Goal: Find specific page/section: Find specific page/section

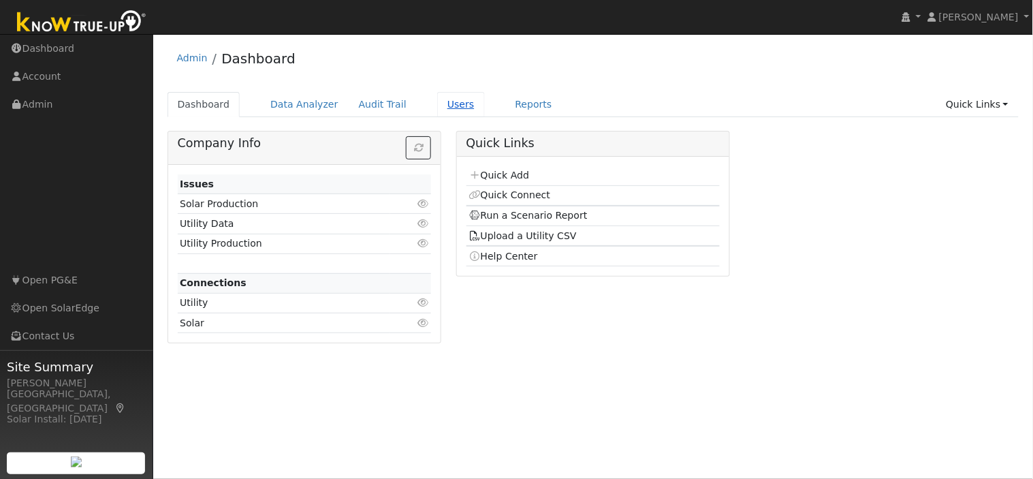
click at [449, 107] on link "Users" at bounding box center [461, 104] width 48 height 25
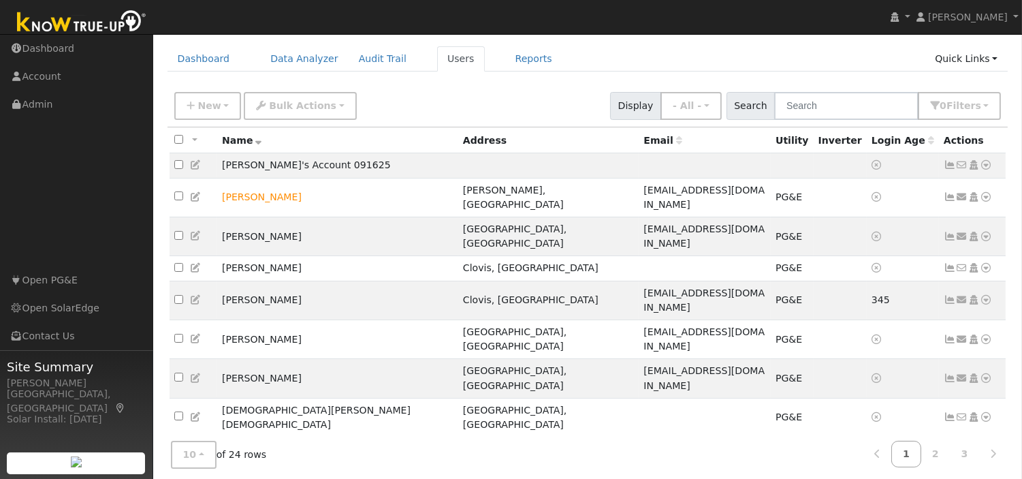
scroll to position [50, 0]
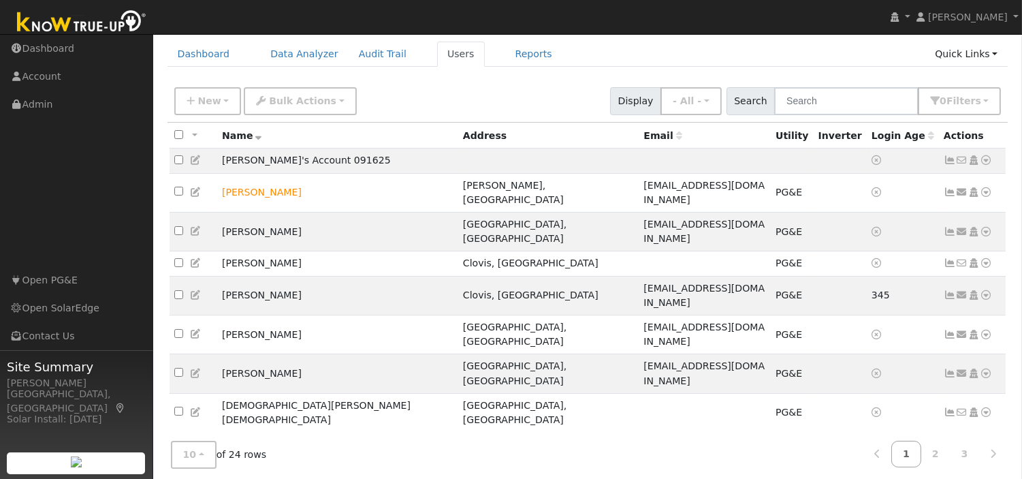
click at [323, 434] on div "10 10 25 50 100 of 24 rows 1 2 3" at bounding box center [588, 454] width 841 height 48
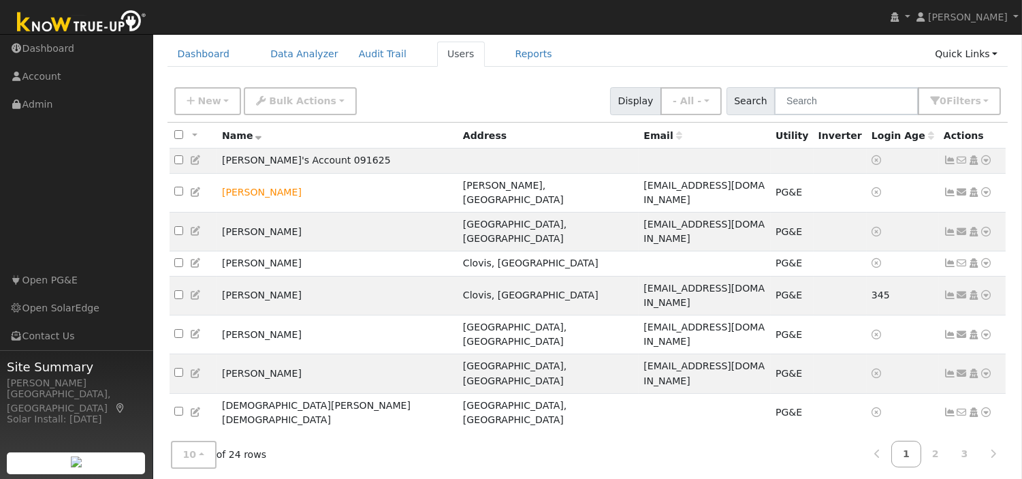
checkbox input "false"
click at [514, 60] on link "Reports" at bounding box center [533, 54] width 57 height 25
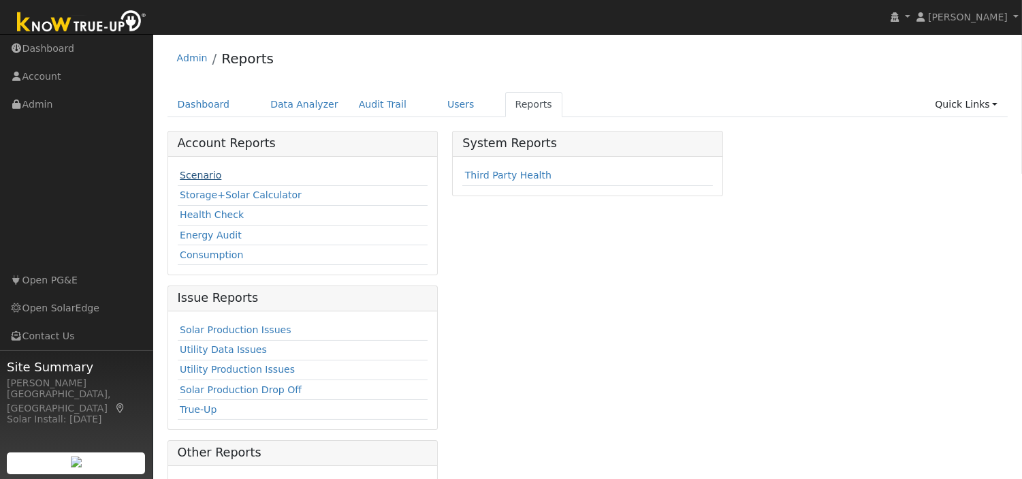
click at [200, 177] on link "Scenario" at bounding box center [201, 175] width 42 height 11
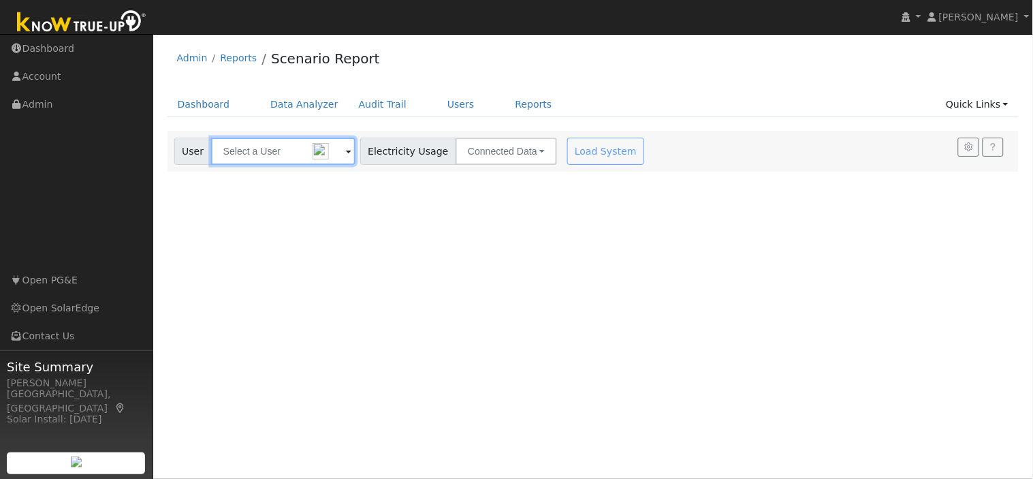
click at [269, 157] on input "text" at bounding box center [283, 151] width 144 height 27
click at [283, 157] on input "don" at bounding box center [283, 151] width 144 height 27
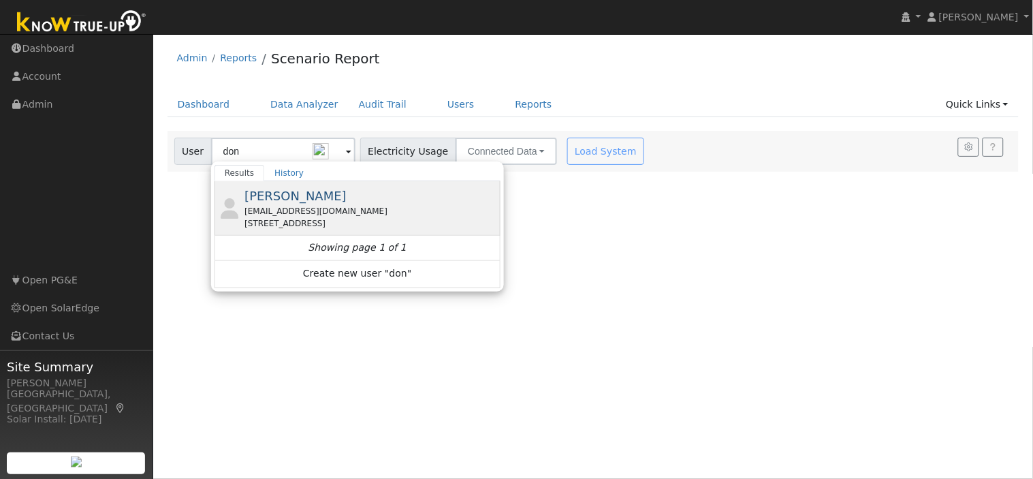
click at [458, 193] on div "Don Kinosian djkinc@yahoo.com 487 E Walnut Hill Ave, Fresno, CA 93720" at bounding box center [370, 208] width 253 height 43
type input "Don Kinosian"
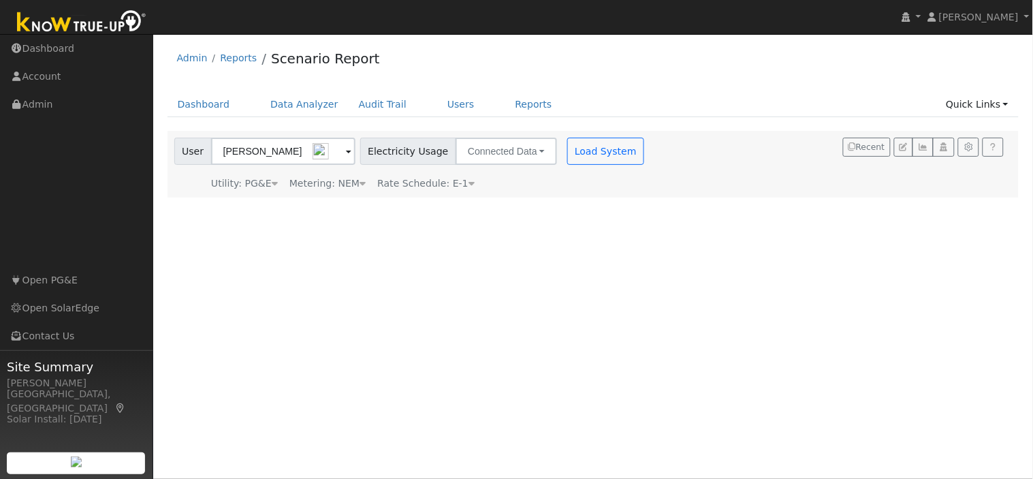
click at [346, 153] on span at bounding box center [348, 152] width 5 height 16
click at [283, 150] on input "Don Kinosian" at bounding box center [283, 151] width 144 height 27
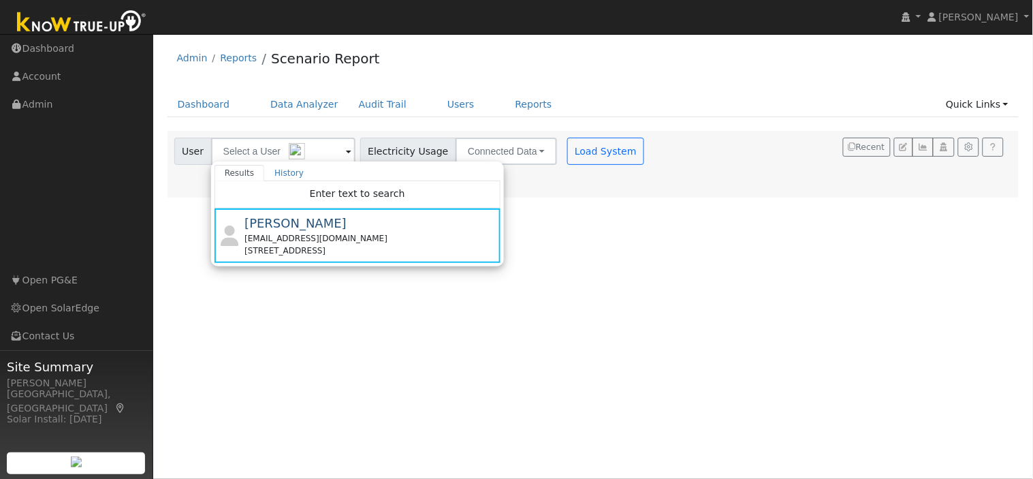
click at [623, 241] on div "User Profile First name Last name Email Email Notifications No Emails No Emails…" at bounding box center [593, 256] width 880 height 445
type input "Don Kinosian"
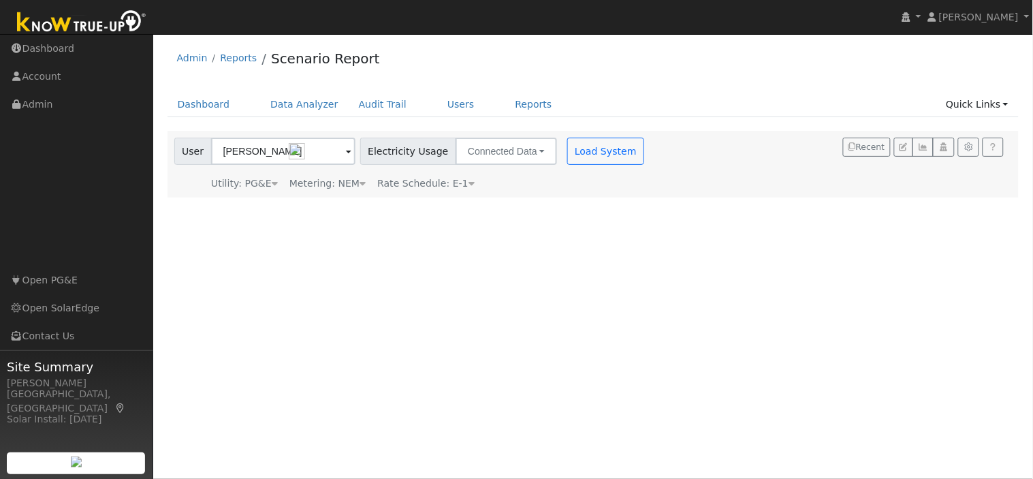
click at [346, 151] on span at bounding box center [348, 152] width 5 height 16
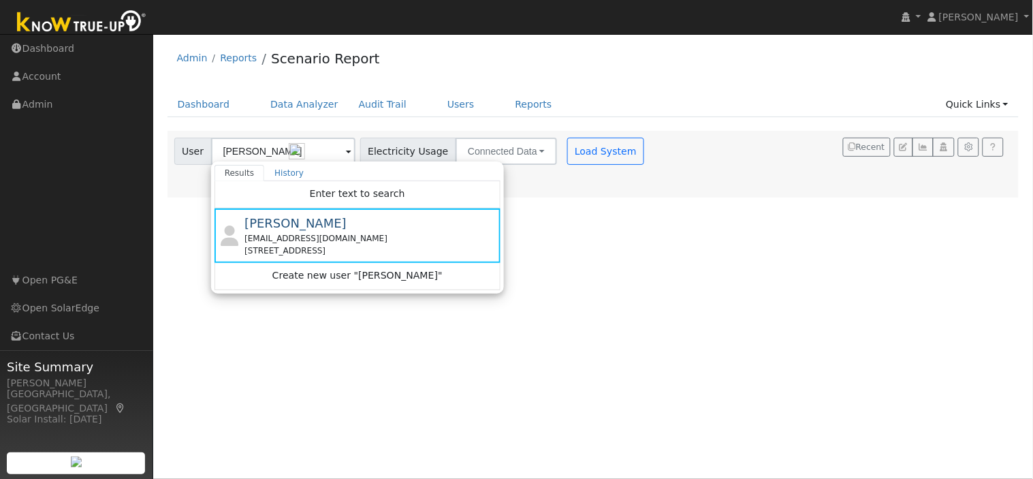
click at [621, 249] on div "User Profile First name Last name Email Email Notifications No Emails No Emails…" at bounding box center [593, 256] width 880 height 445
